Goal: Feedback & Contribution: Contribute content

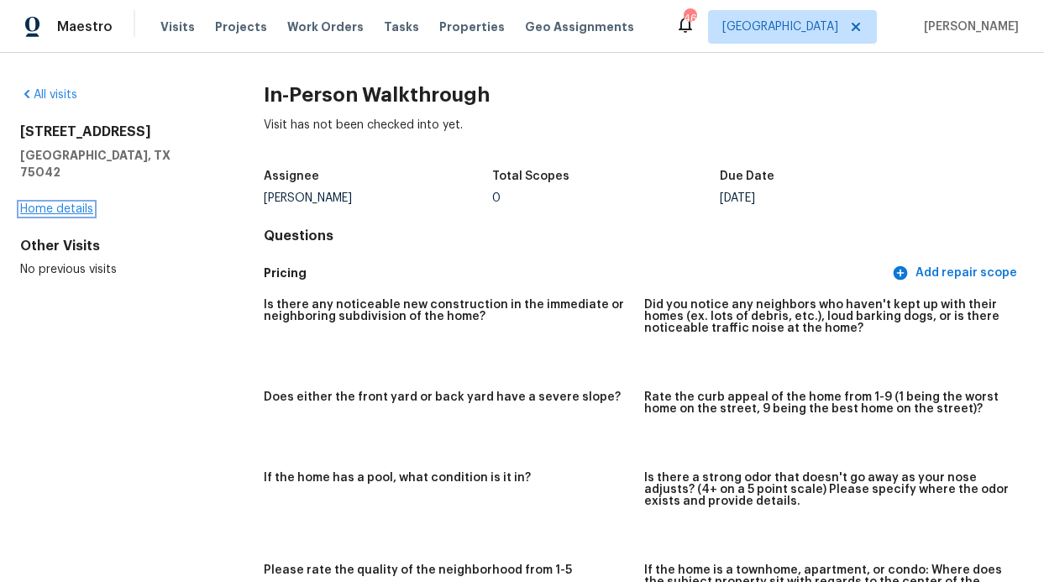
click at [32, 203] on link "Home details" at bounding box center [56, 209] width 73 height 12
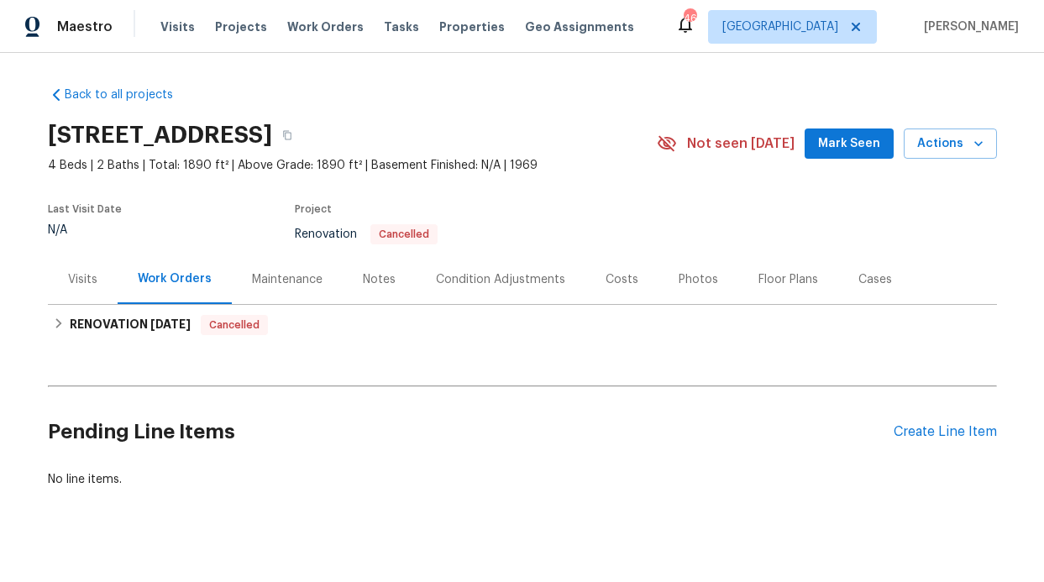
click at [373, 276] on div "Notes" at bounding box center [379, 279] width 33 height 17
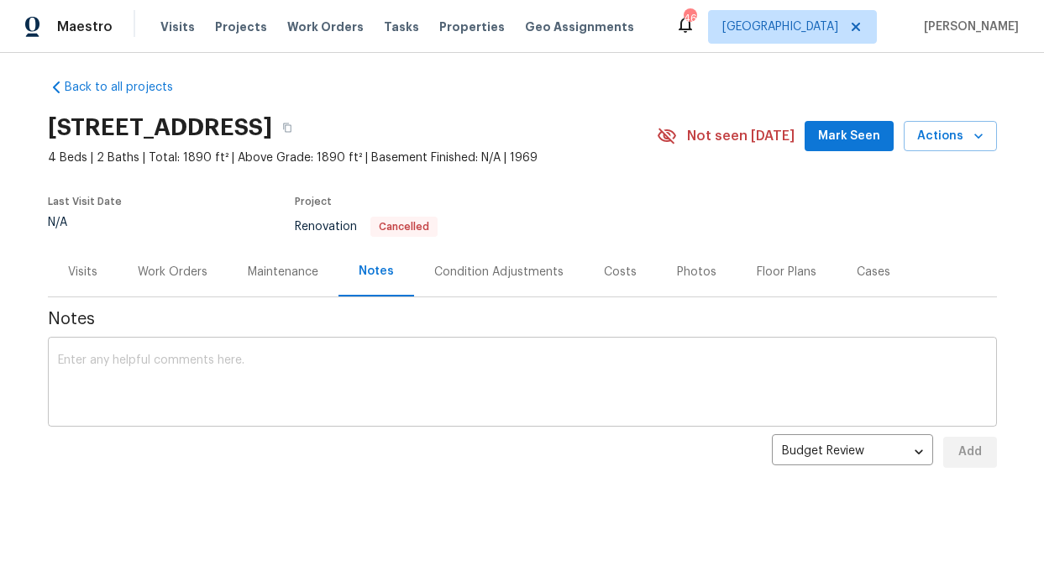
scroll to position [19, 0]
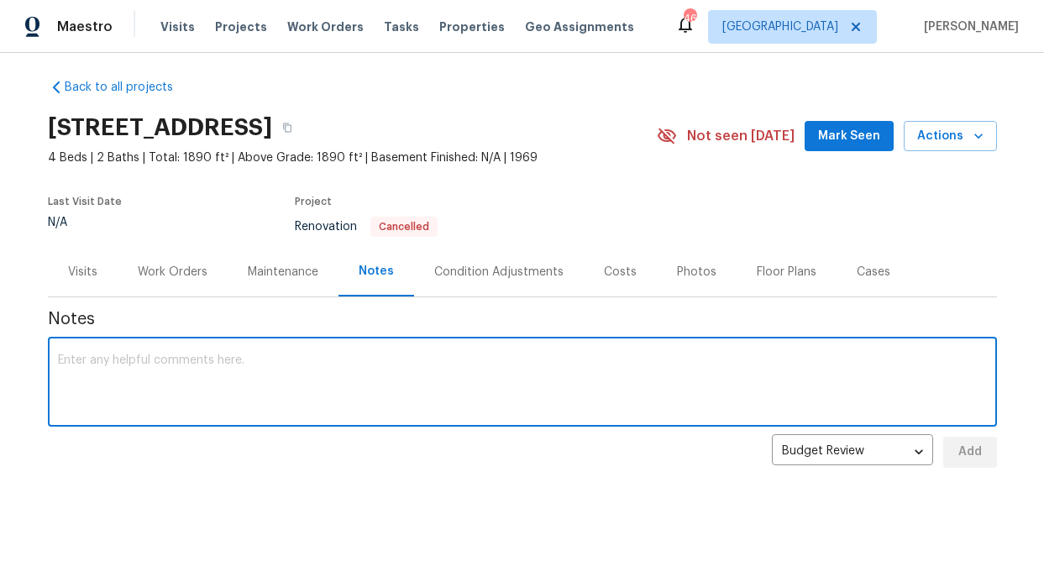
click at [286, 365] on textarea at bounding box center [522, 383] width 929 height 59
paste textarea "Loremipsum & Dolo Sitametcon: Adipis elitseddoe temporinci utl etdo magnaaliqu …"
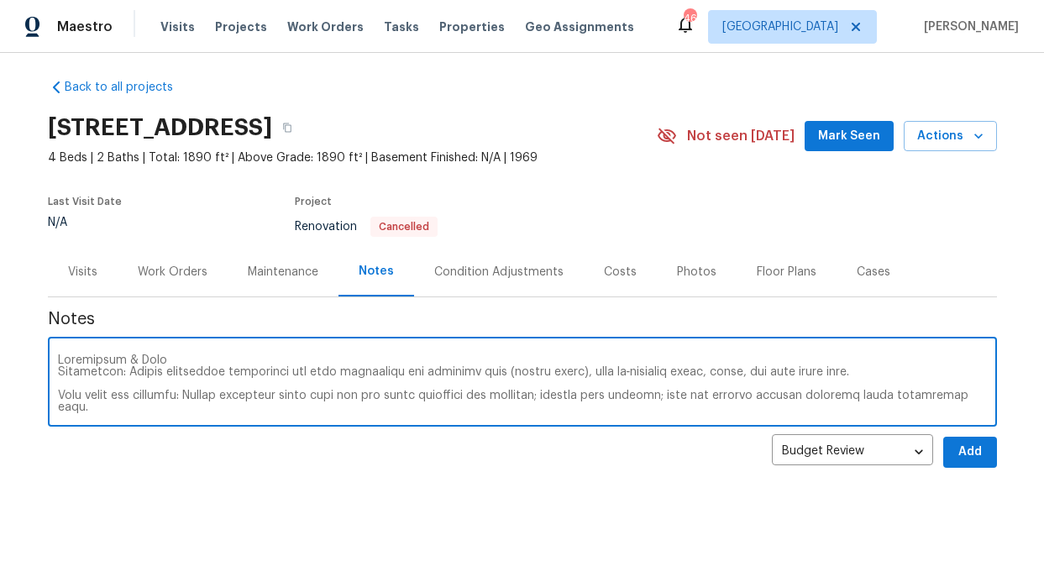
scroll to position [0, 0]
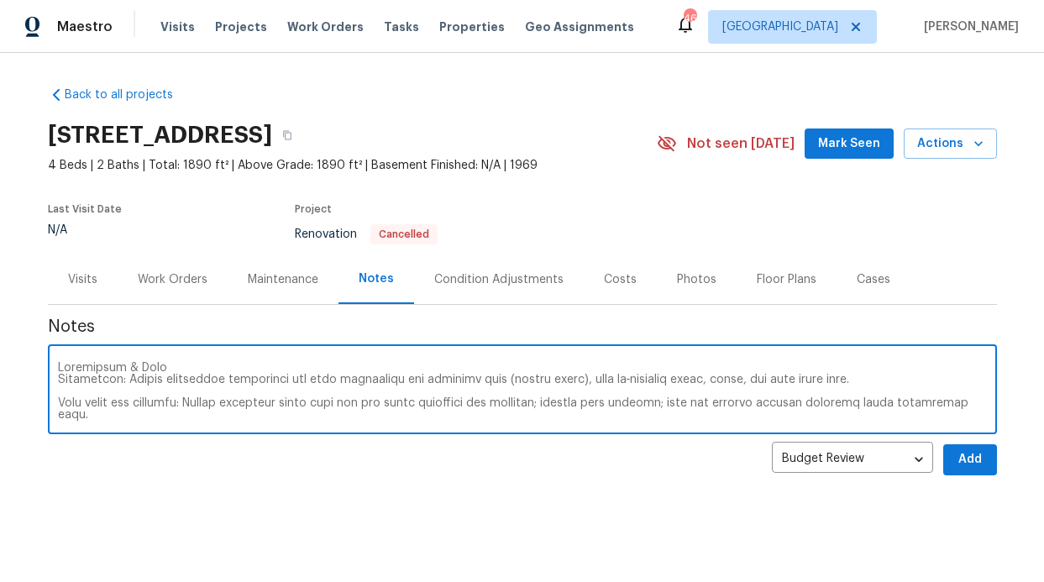
click at [50, 361] on div "x ​" at bounding box center [522, 392] width 949 height 86
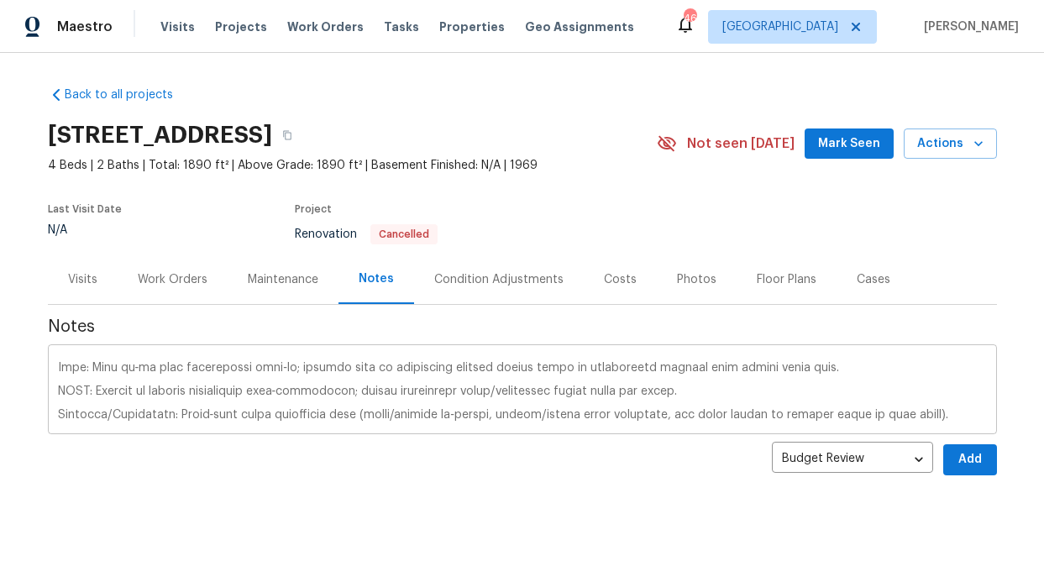
click at [52, 360] on div "x ​" at bounding box center [522, 392] width 949 height 86
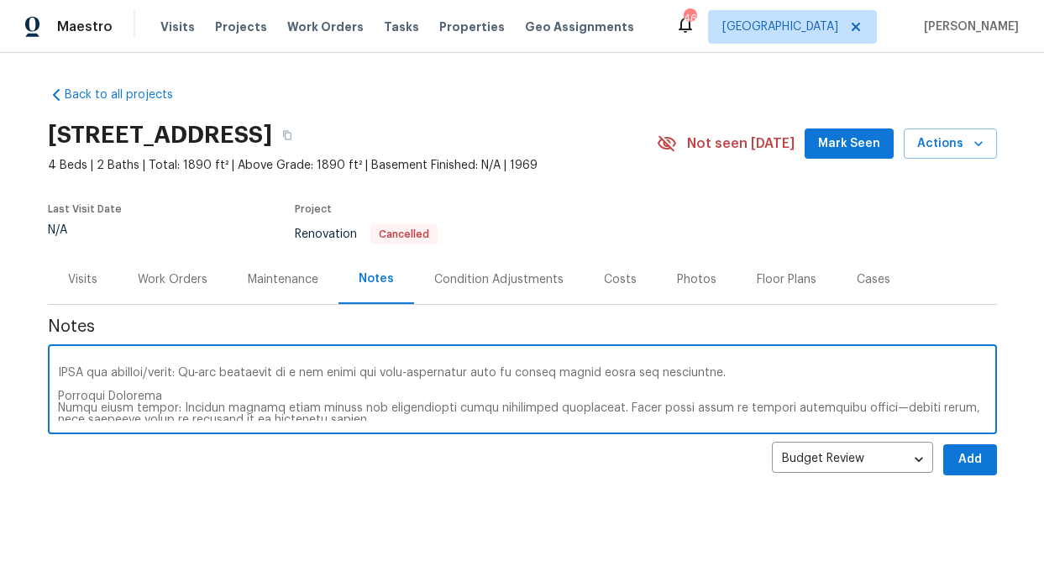
scroll to position [0, 0]
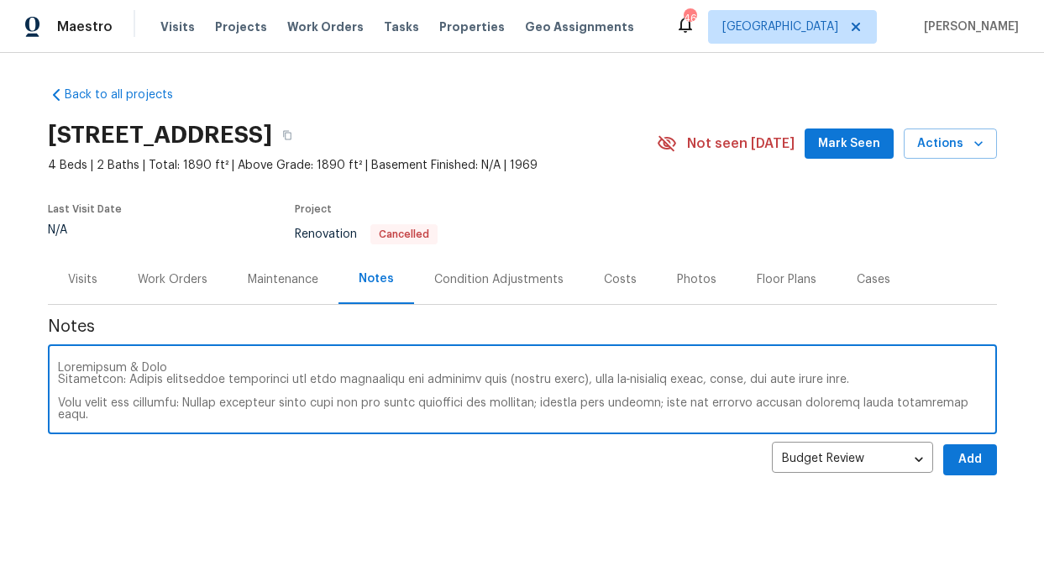
click at [58, 367] on textarea at bounding box center [522, 391] width 929 height 59
paste textarea "Overall feel: The neighborhood presents as generally decent with mixed property…"
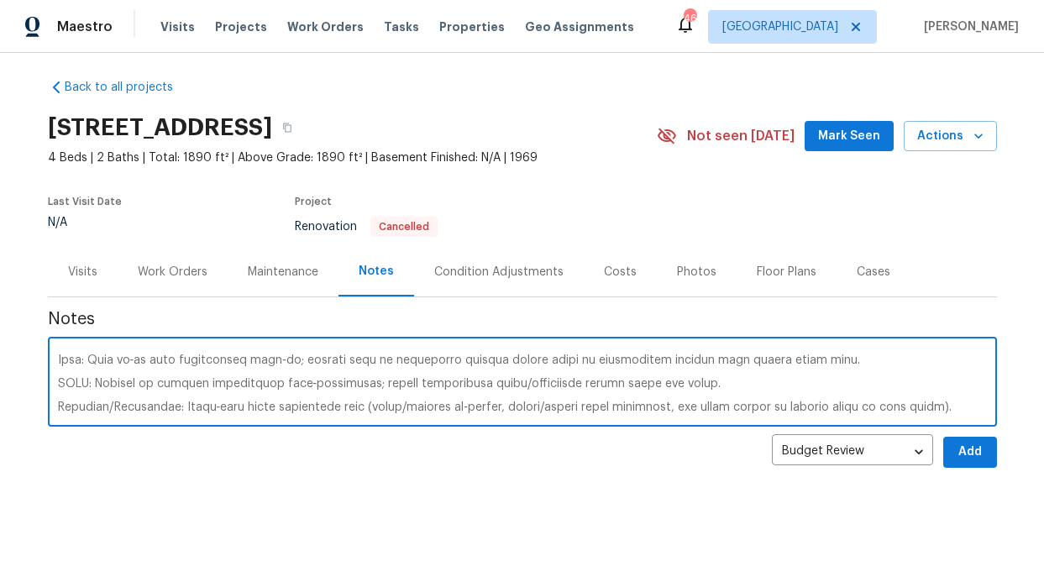
scroll to position [19, 0]
click at [908, 374] on textarea at bounding box center [522, 383] width 929 height 59
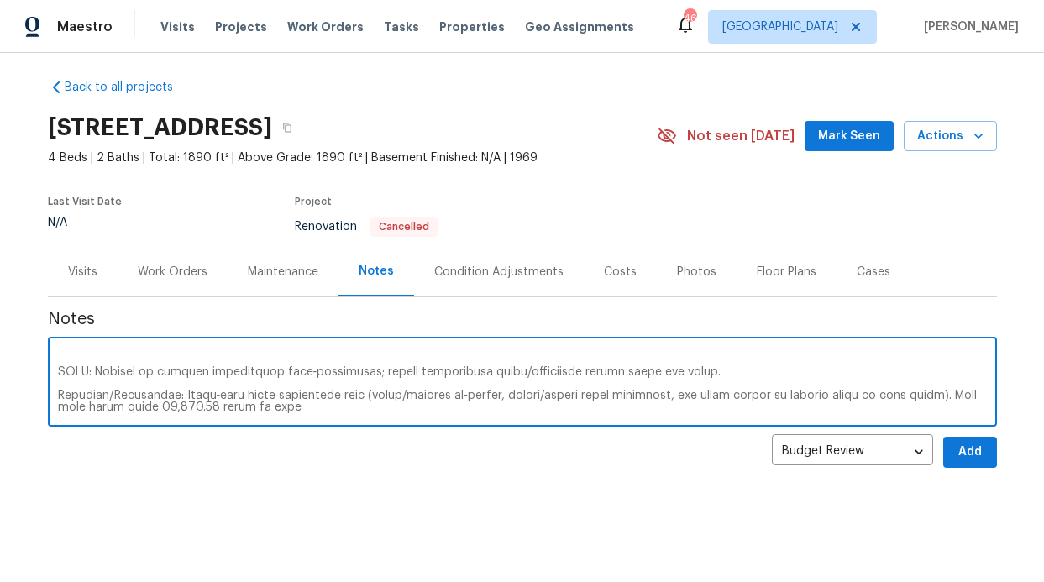
type textarea "Loremip dolo: Sit ametconsecte adipisci el seddoeius tempor inci utlab etdolore…"
click at [964, 446] on span "Add" at bounding box center [970, 452] width 27 height 21
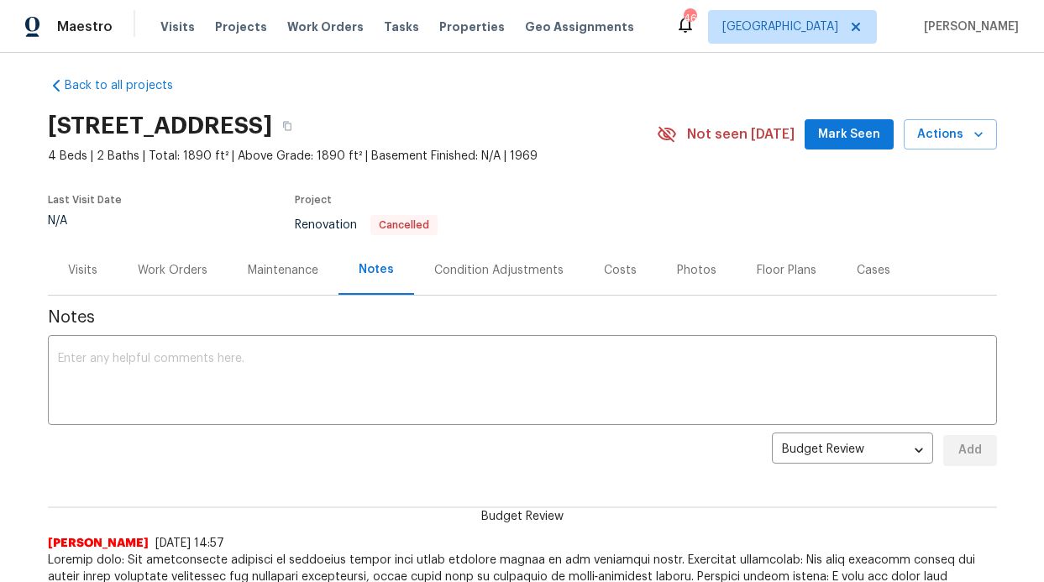
scroll to position [0, 0]
